Goal: Task Accomplishment & Management: Manage account settings

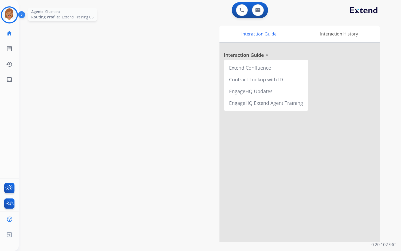
click at [4, 14] on img at bounding box center [9, 14] width 15 height 15
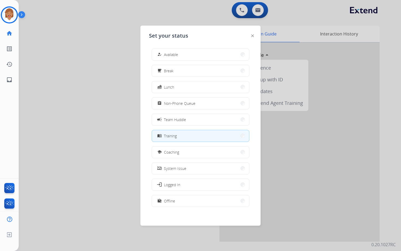
click at [215, 64] on div "how_to_reg Available free_breakfast Break fastfood Lunch assignment Non-Phone Q…" at bounding box center [200, 128] width 103 height 168
click at [212, 67] on button "free_breakfast Break" at bounding box center [200, 70] width 97 height 11
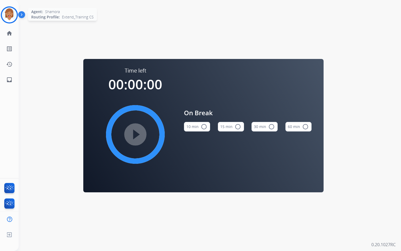
click at [11, 11] on img at bounding box center [9, 14] width 15 height 15
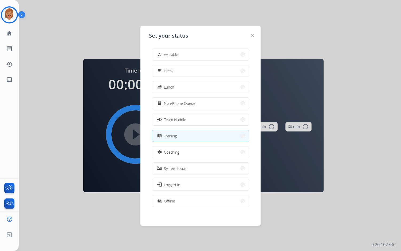
click at [172, 137] on span "Training" at bounding box center [170, 136] width 13 height 6
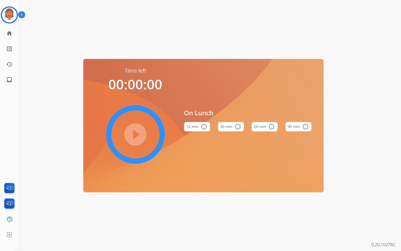
click at [64, 115] on div "Time left 00:00:00 play_circle_filled On Lunch 15 min radio_button_unchecked 30…" at bounding box center [203, 125] width 369 height 251
click at [9, 16] on img at bounding box center [9, 14] width 15 height 15
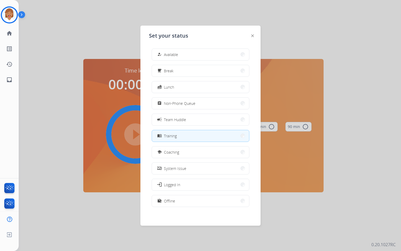
click at [215, 137] on button "menu_book Training" at bounding box center [200, 135] width 97 height 11
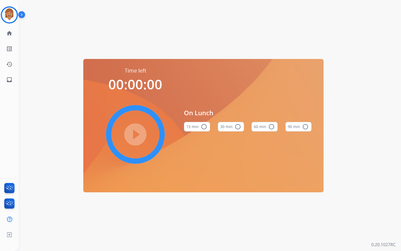
click at [138, 56] on div "Time left 00:00:00 play_circle_filled On Lunch 15 min radio_button_unchecked 30…" at bounding box center [203, 125] width 369 height 251
click at [6, 16] on img at bounding box center [9, 14] width 15 height 15
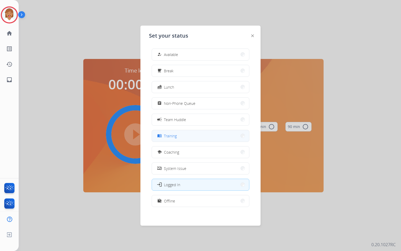
click at [186, 137] on button "menu_book Training" at bounding box center [200, 135] width 97 height 11
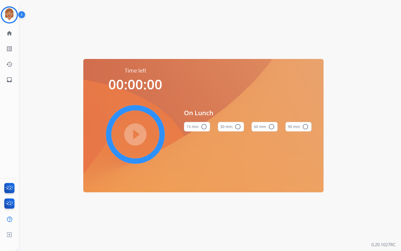
click at [81, 114] on div "Time left 00:00:00 play_circle_filled On Lunch 15 min radio_button_unchecked 30…" at bounding box center [203, 125] width 369 height 251
click at [11, 31] on mat-icon "home" at bounding box center [9, 33] width 6 height 6
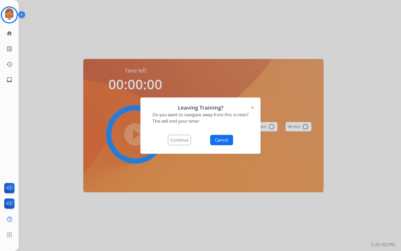
click at [171, 141] on button "Continue" at bounding box center [179, 140] width 23 height 10
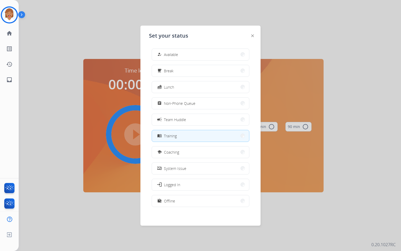
click at [172, 138] on span "Training" at bounding box center [170, 136] width 13 height 6
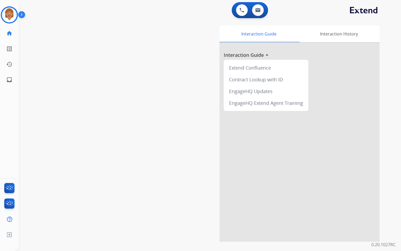
click at [20, 15] on img at bounding box center [22, 16] width 9 height 10
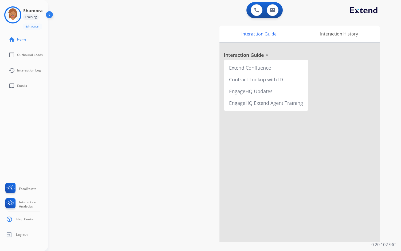
click at [88, 24] on div "swap_horiz Break voice bridge close_fullscreen Connect 3-Way Call merge_type Se…" at bounding box center [218, 130] width 340 height 223
click at [50, 15] on img at bounding box center [50, 16] width 10 height 10
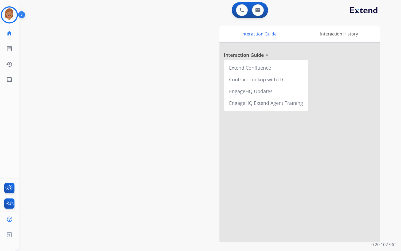
drag, startPoint x: 118, startPoint y: 47, endPoint x: 115, endPoint y: 45, distance: 4.2
click at [118, 47] on div "swap_horiz Break voice bridge close_fullscreen Connect 3-Way Call merge_type Se…" at bounding box center [203, 130] width 369 height 223
